Goal: Information Seeking & Learning: Learn about a topic

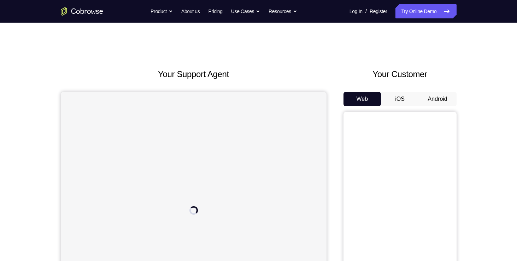
click at [427, 102] on button "Android" at bounding box center [437, 99] width 38 height 14
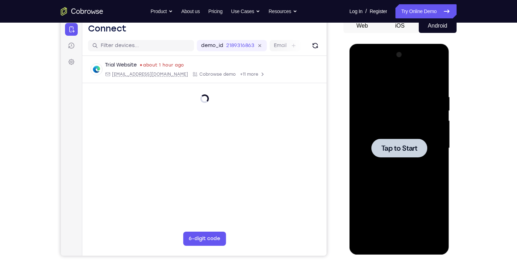
click at [394, 156] on div at bounding box center [399, 147] width 56 height 19
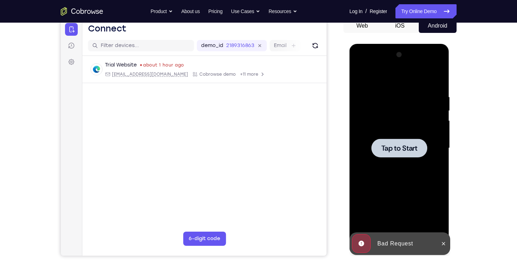
click at [394, 156] on div at bounding box center [399, 147] width 56 height 19
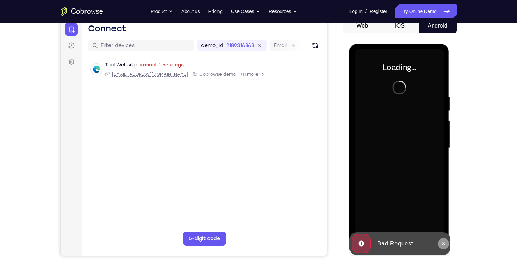
click at [443, 243] on icon at bounding box center [443, 243] width 3 height 3
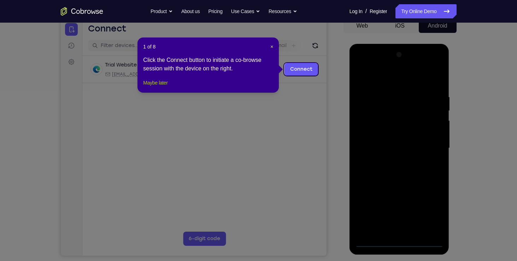
click at [151, 87] on button "Maybe later" at bounding box center [155, 82] width 24 height 8
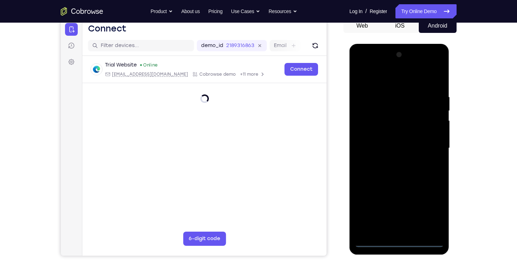
click at [399, 240] on div at bounding box center [399, 148] width 89 height 198
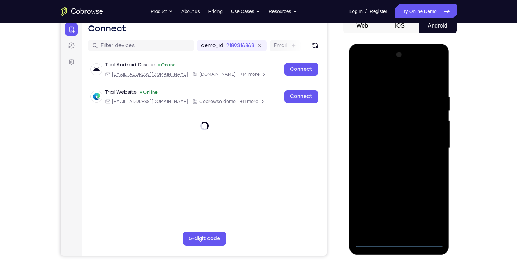
click at [430, 217] on div at bounding box center [399, 148] width 89 height 198
click at [384, 78] on div at bounding box center [399, 148] width 89 height 198
click at [427, 145] on div at bounding box center [399, 148] width 89 height 198
click at [392, 161] on div at bounding box center [399, 148] width 89 height 198
click at [392, 139] on div at bounding box center [399, 148] width 89 height 198
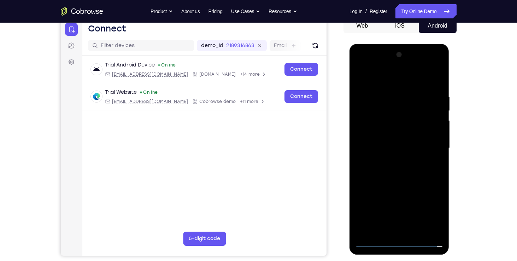
click at [392, 134] on div at bounding box center [399, 148] width 89 height 198
click at [385, 147] on div at bounding box center [399, 148] width 89 height 198
click at [381, 172] on div at bounding box center [399, 148] width 89 height 198
click at [416, 115] on div at bounding box center [399, 148] width 89 height 198
click at [420, 181] on div at bounding box center [399, 148] width 89 height 198
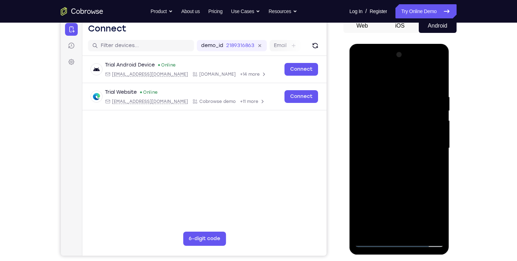
click at [417, 233] on div at bounding box center [399, 148] width 89 height 198
click at [397, 183] on div at bounding box center [399, 148] width 89 height 198
click at [372, 242] on div at bounding box center [399, 148] width 89 height 198
drag, startPoint x: 394, startPoint y: 109, endPoint x: 397, endPoint y: 199, distance: 89.4
click at [397, 199] on div at bounding box center [399, 148] width 89 height 198
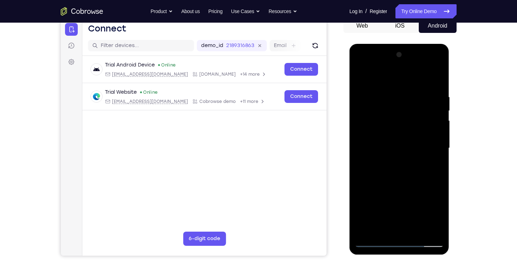
click at [392, 96] on div at bounding box center [399, 148] width 89 height 198
click at [438, 148] on div at bounding box center [399, 148] width 89 height 198
click at [438, 233] on div at bounding box center [399, 148] width 89 height 198
drag, startPoint x: 378, startPoint y: 175, endPoint x: 443, endPoint y: 171, distance: 65.5
click at [443, 171] on div at bounding box center [399, 148] width 89 height 198
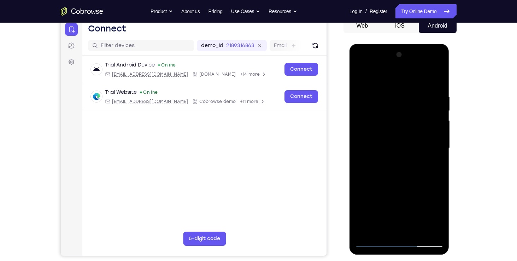
click at [426, 229] on div at bounding box center [399, 148] width 89 height 198
click at [435, 80] on div at bounding box center [399, 148] width 89 height 198
drag, startPoint x: 392, startPoint y: 108, endPoint x: 397, endPoint y: 204, distance: 96.2
click at [397, 204] on div at bounding box center [399, 148] width 89 height 198
click at [390, 92] on div at bounding box center [399, 148] width 89 height 198
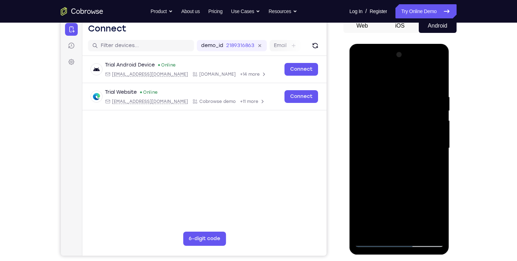
click at [436, 148] on div at bounding box center [399, 148] width 89 height 198
drag, startPoint x: 379, startPoint y: 144, endPoint x: 430, endPoint y: 145, distance: 51.6
click at [430, 145] on div at bounding box center [399, 148] width 89 height 198
click at [433, 141] on div at bounding box center [399, 148] width 89 height 198
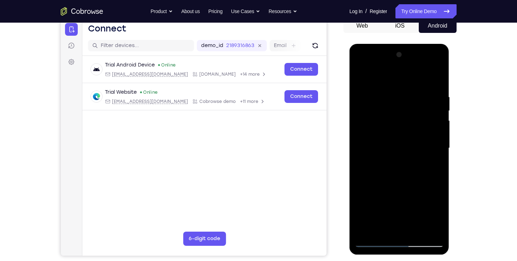
click at [433, 141] on div at bounding box center [399, 148] width 89 height 198
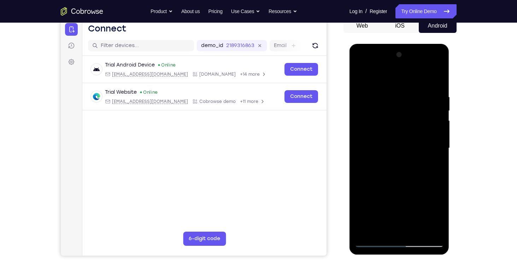
click at [433, 141] on div at bounding box center [399, 148] width 89 height 198
click at [435, 141] on div at bounding box center [399, 148] width 89 height 198
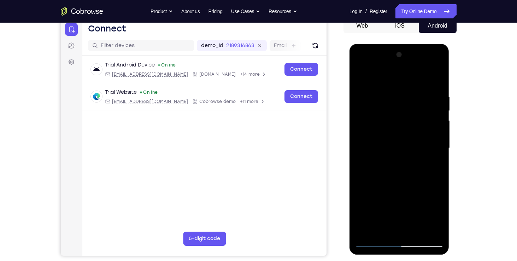
click at [435, 141] on div at bounding box center [399, 148] width 89 height 198
click at [434, 80] on div at bounding box center [399, 148] width 89 height 198
click at [367, 228] on div at bounding box center [399, 148] width 89 height 198
drag, startPoint x: 408, startPoint y: 101, endPoint x: 421, endPoint y: 182, distance: 81.9
click at [421, 182] on div at bounding box center [399, 148] width 89 height 198
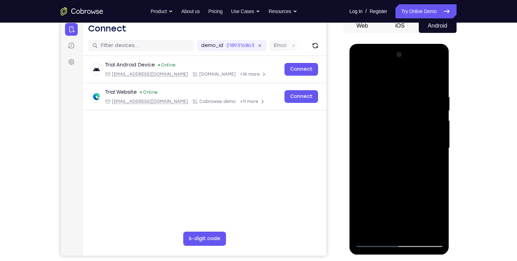
click at [388, 89] on div at bounding box center [399, 148] width 89 height 198
click at [433, 138] on div at bounding box center [399, 148] width 89 height 198
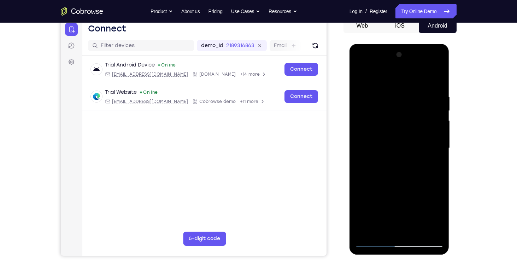
click at [433, 138] on div at bounding box center [399, 148] width 89 height 198
click at [438, 110] on div at bounding box center [399, 148] width 89 height 198
click at [435, 109] on div at bounding box center [399, 148] width 89 height 198
click at [437, 118] on div at bounding box center [399, 148] width 89 height 198
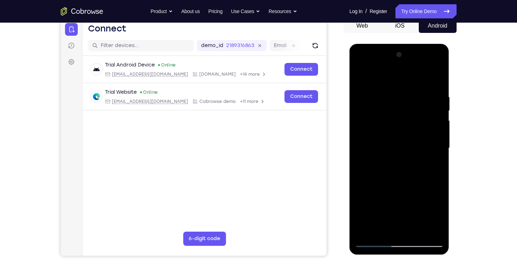
click at [435, 79] on div at bounding box center [399, 148] width 89 height 198
drag, startPoint x: 393, startPoint y: 101, endPoint x: 394, endPoint y: 197, distance: 95.7
click at [394, 197] on div at bounding box center [399, 148] width 89 height 198
click at [440, 223] on div at bounding box center [399, 148] width 89 height 198
click at [382, 231] on div at bounding box center [399, 148] width 89 height 198
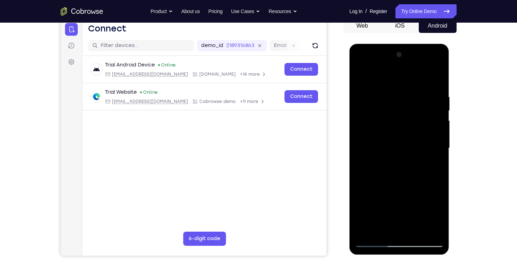
click at [389, 77] on div at bounding box center [399, 148] width 89 height 198
click at [384, 96] on div at bounding box center [399, 148] width 89 height 198
click at [366, 230] on div at bounding box center [399, 148] width 89 height 198
drag, startPoint x: 391, startPoint y: 97, endPoint x: 392, endPoint y: 189, distance: 92.2
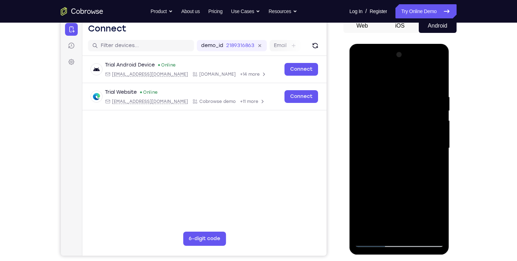
click at [392, 189] on div at bounding box center [399, 148] width 89 height 198
click at [390, 95] on div at bounding box center [399, 148] width 89 height 198
click at [433, 133] on div at bounding box center [399, 148] width 89 height 198
click at [431, 142] on div at bounding box center [399, 148] width 89 height 198
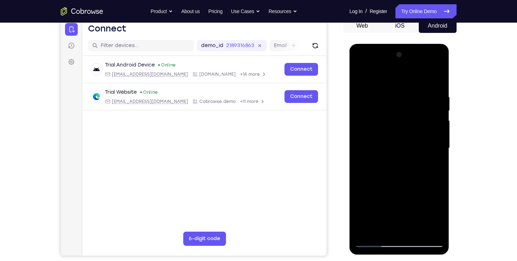
click at [431, 142] on div at bounding box center [399, 148] width 89 height 198
click at [410, 138] on div at bounding box center [399, 148] width 89 height 198
click at [405, 135] on div at bounding box center [399, 148] width 89 height 198
click at [439, 211] on div at bounding box center [399, 148] width 89 height 198
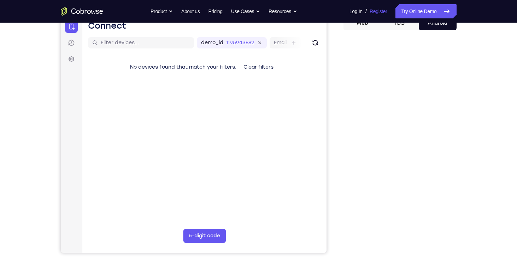
scroll to position [76, 0]
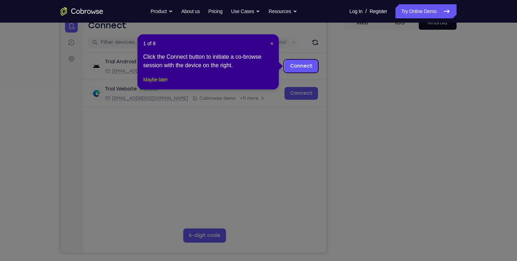
click at [161, 84] on button "Maybe later" at bounding box center [155, 79] width 24 height 8
